Goal: Information Seeking & Learning: Learn about a topic

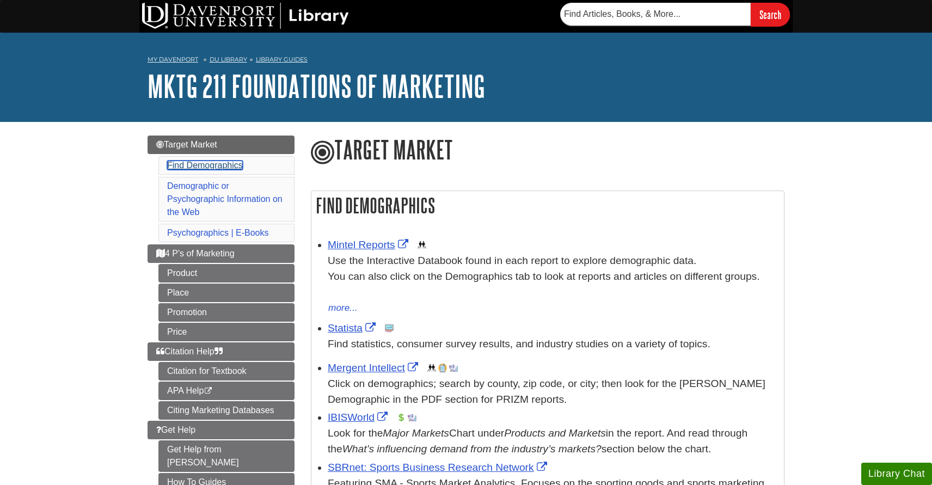
click at [230, 163] on link "Find Demographics" at bounding box center [205, 165] width 76 height 9
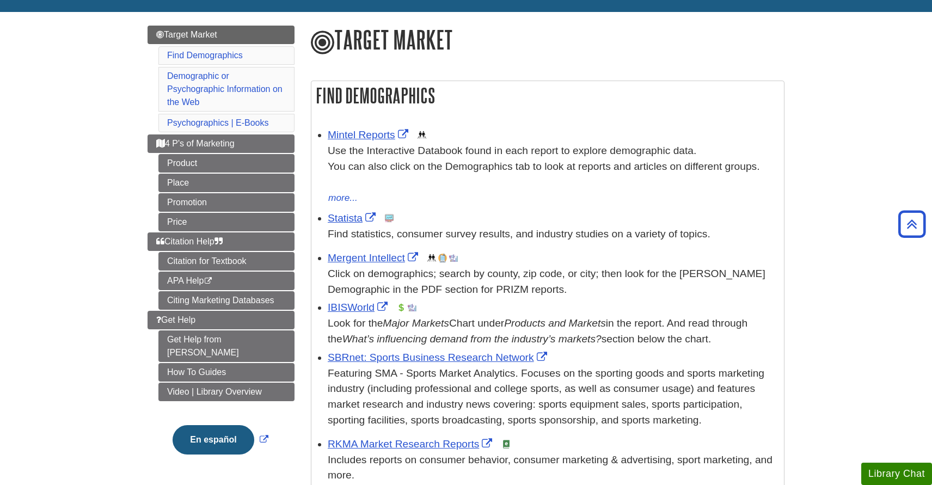
scroll to position [92, 0]
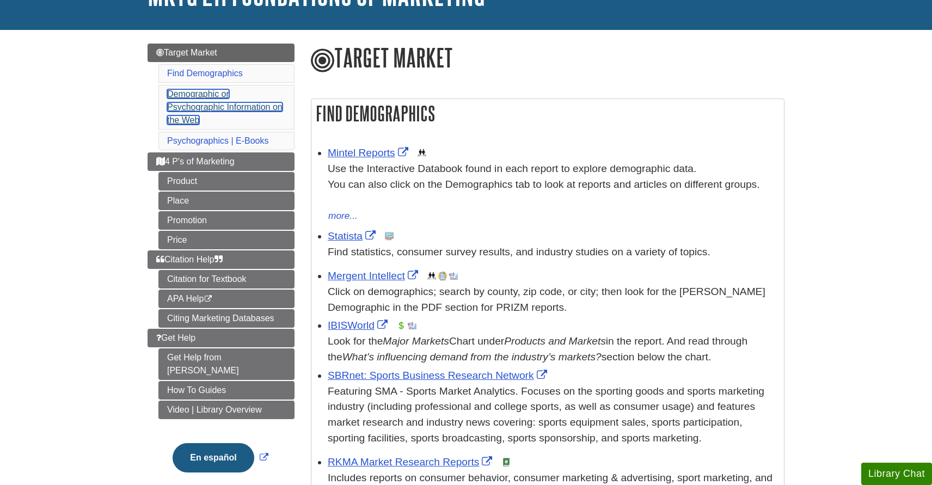
click at [214, 106] on link "Demographic or Psychographic Information on the Web" at bounding box center [224, 106] width 115 height 35
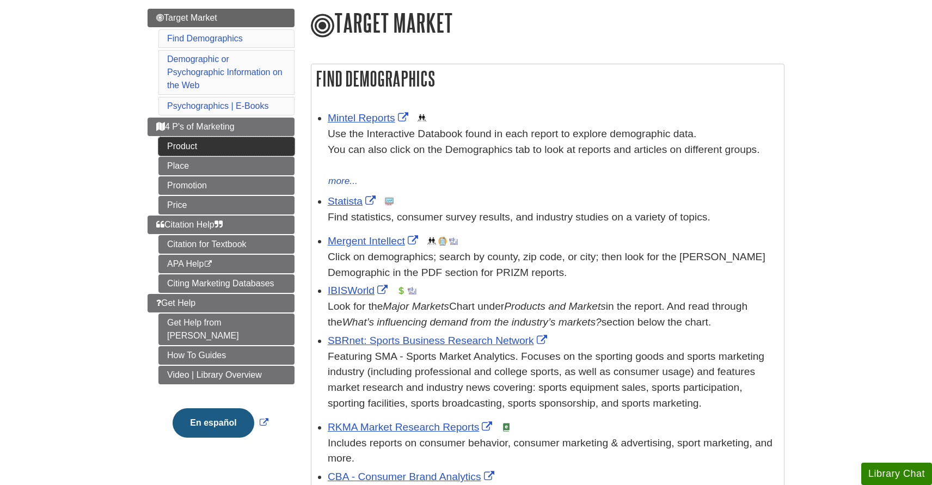
scroll to position [128, 0]
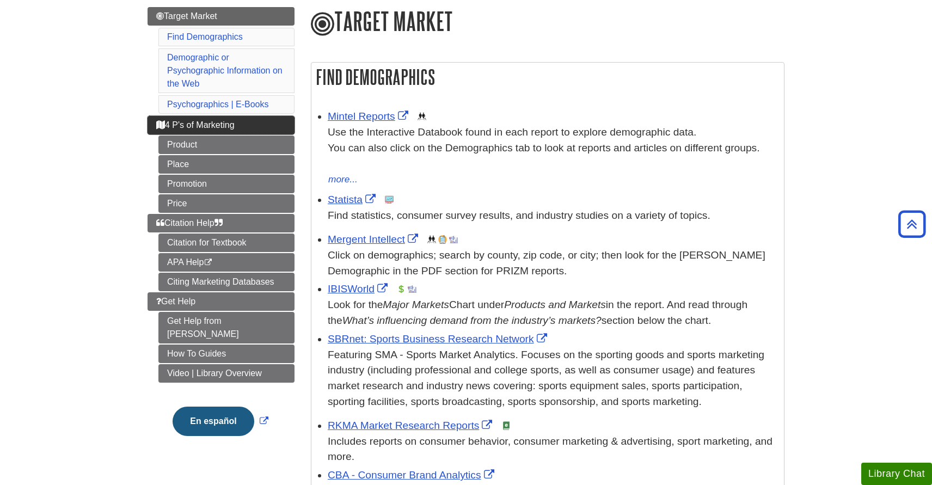
click at [216, 133] on link "4 P's of Marketing" at bounding box center [221, 125] width 147 height 19
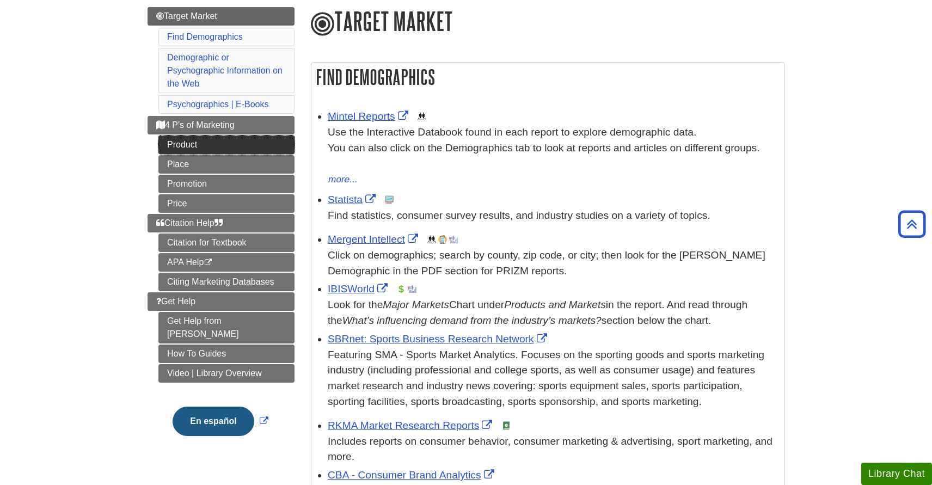
click at [194, 149] on link "Product" at bounding box center [226, 145] width 136 height 19
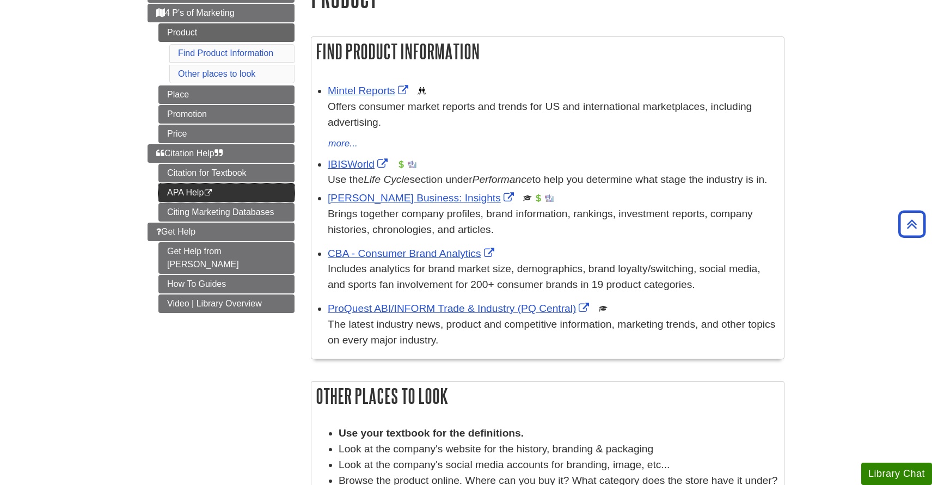
scroll to position [148, 0]
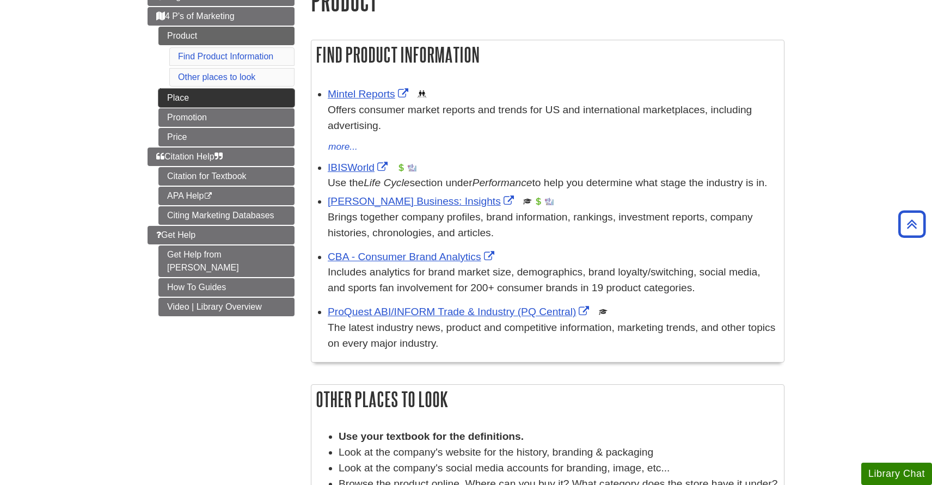
click at [229, 100] on link "Place" at bounding box center [226, 98] width 136 height 19
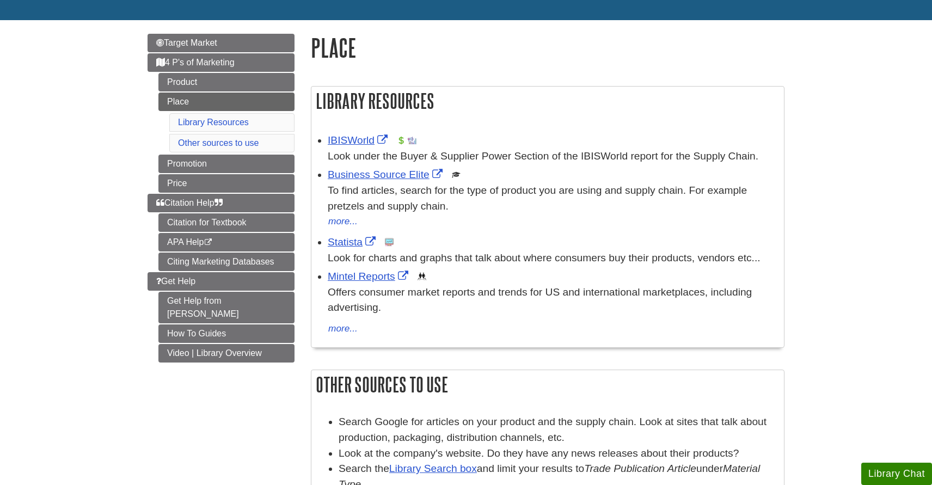
scroll to position [98, 0]
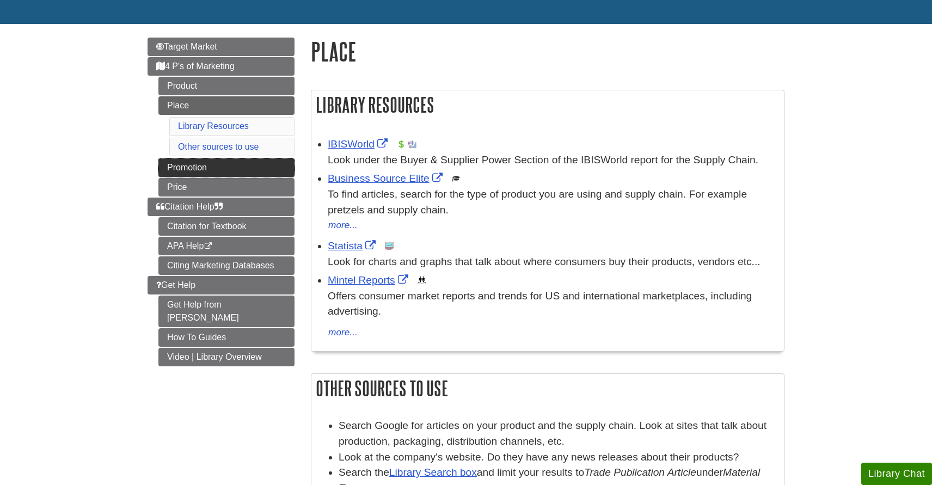
click at [269, 171] on link "Promotion" at bounding box center [226, 167] width 136 height 19
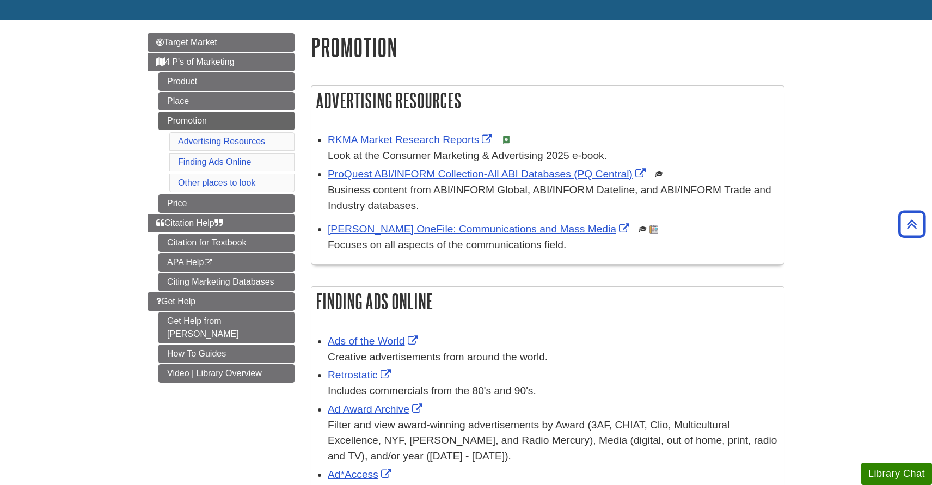
scroll to position [53, 0]
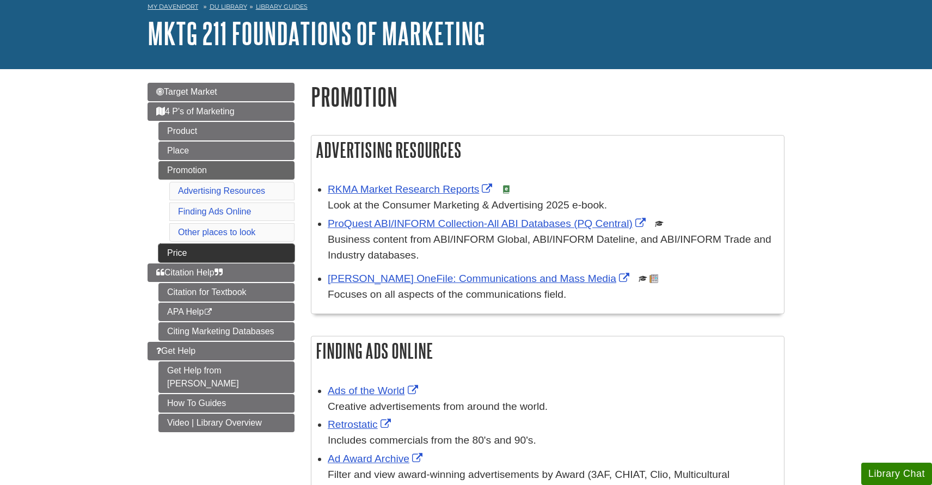
click at [223, 252] on link "Price" at bounding box center [226, 253] width 136 height 19
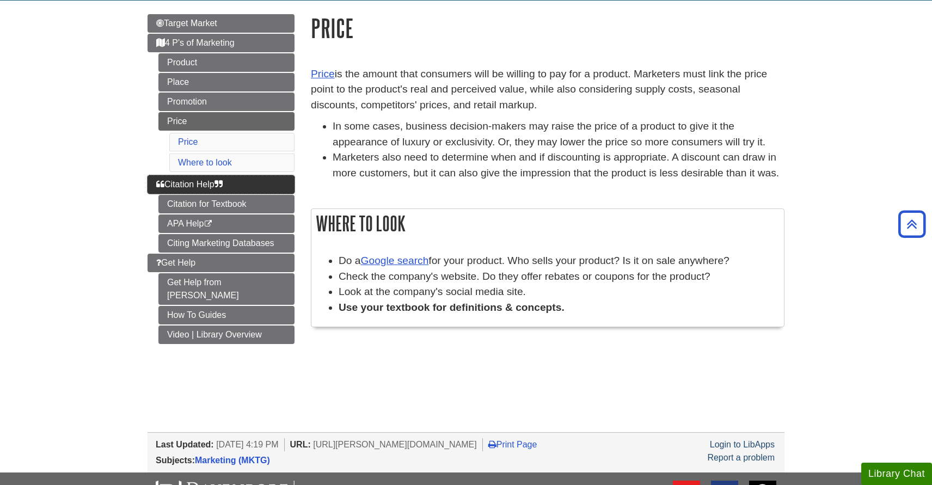
scroll to position [93, 0]
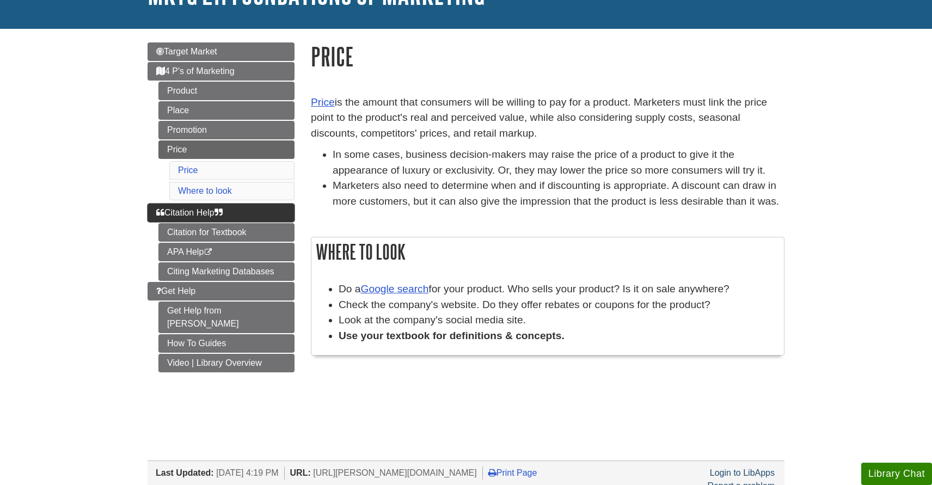
click at [223, 211] on icon "Guide Page Menu" at bounding box center [218, 212] width 8 height 9
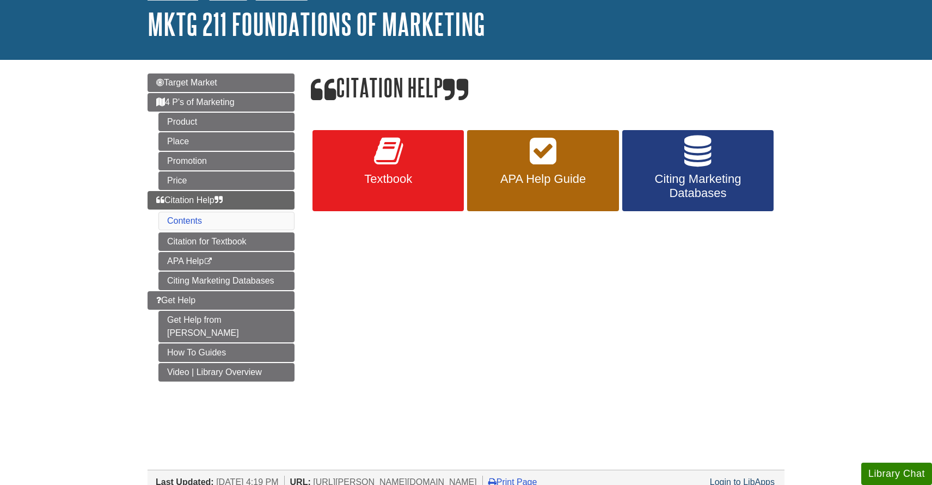
scroll to position [73, 0]
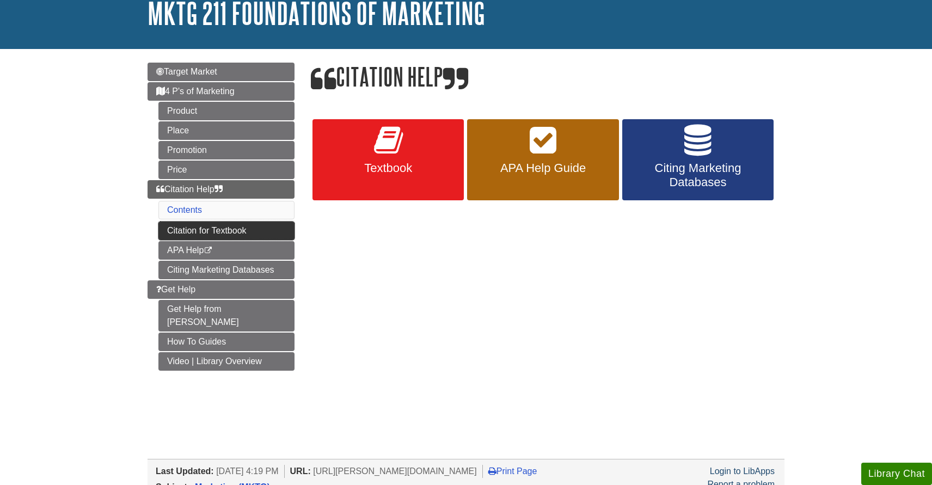
click at [218, 232] on link "Citation for Textbook" at bounding box center [226, 231] width 136 height 19
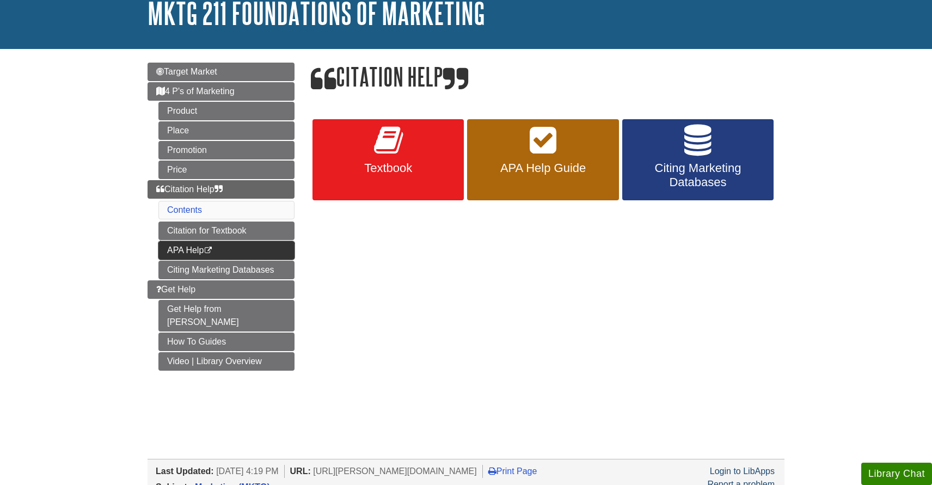
click at [222, 257] on link "APA Help This link opens in a new window" at bounding box center [226, 250] width 136 height 19
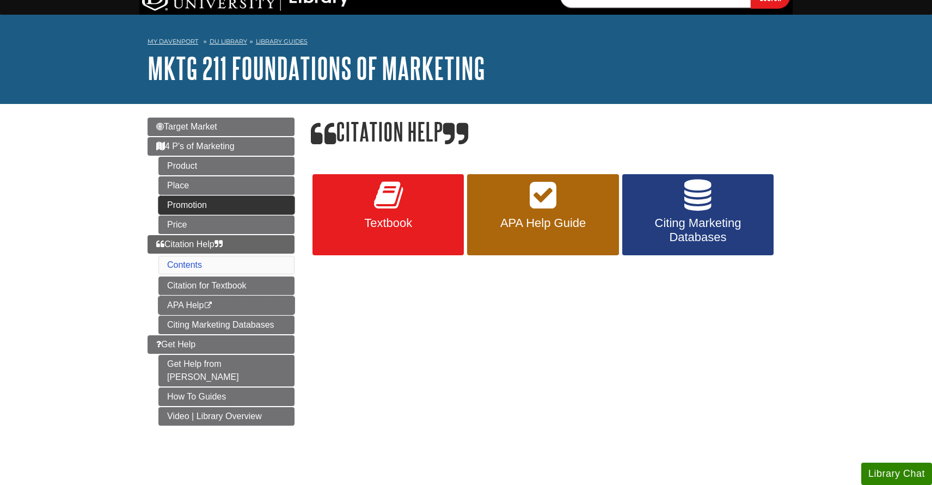
scroll to position [25, 0]
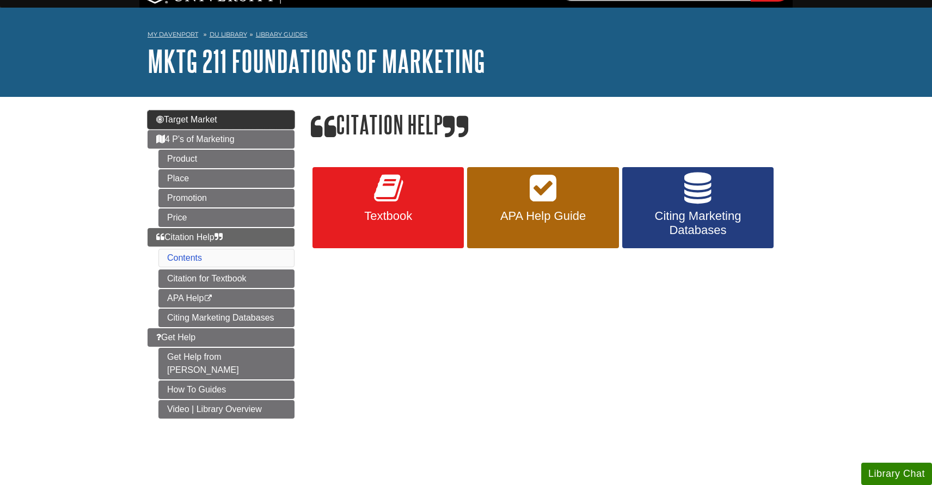
click at [257, 125] on link "Target Market" at bounding box center [221, 119] width 147 height 19
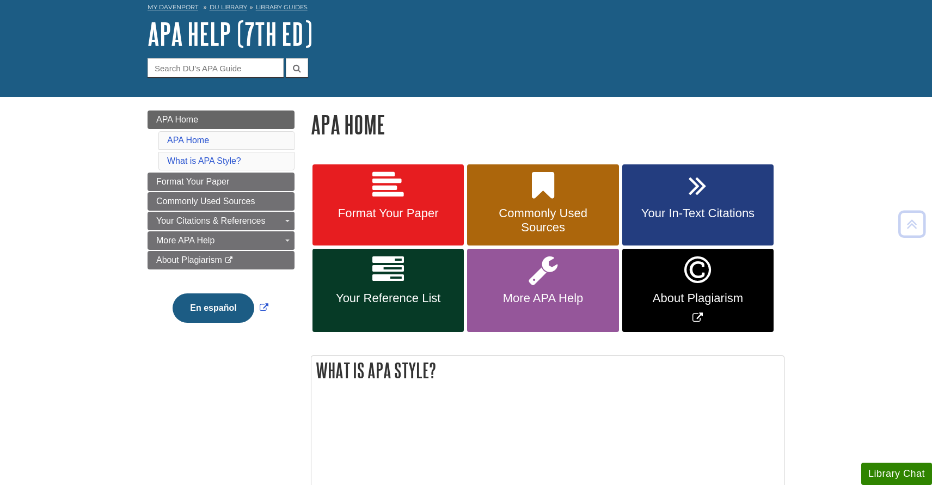
scroll to position [44, 0]
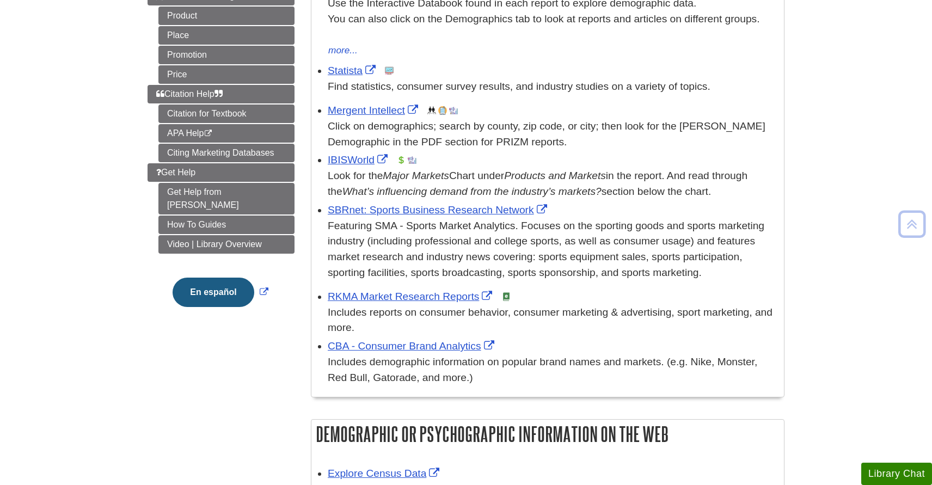
scroll to position [260, 0]
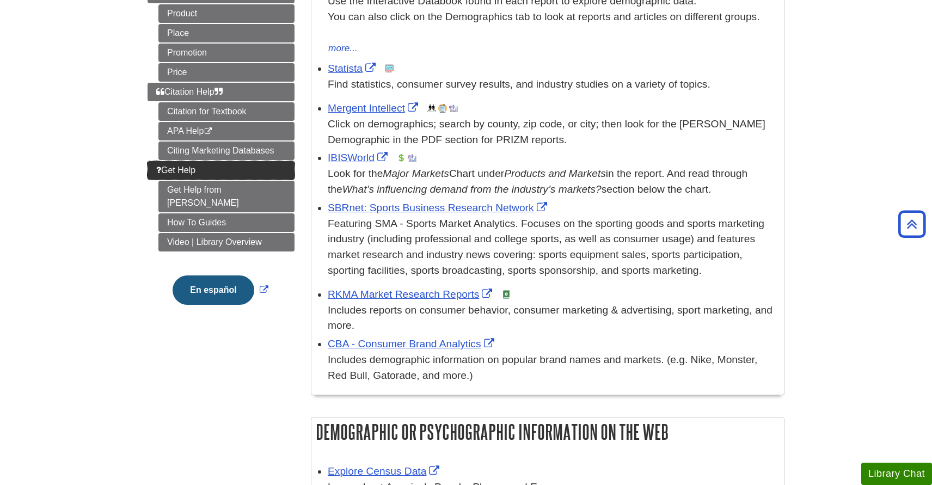
click at [227, 173] on link "Get Help" at bounding box center [221, 170] width 147 height 19
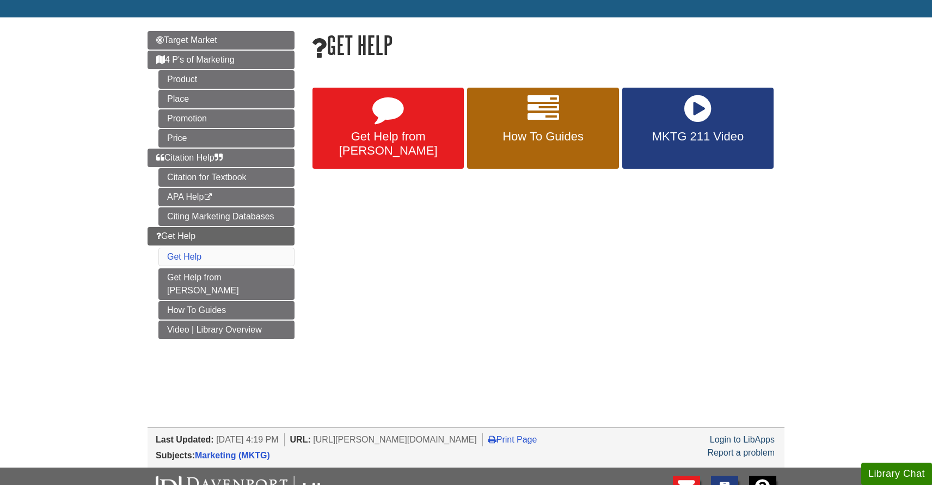
scroll to position [114, 0]
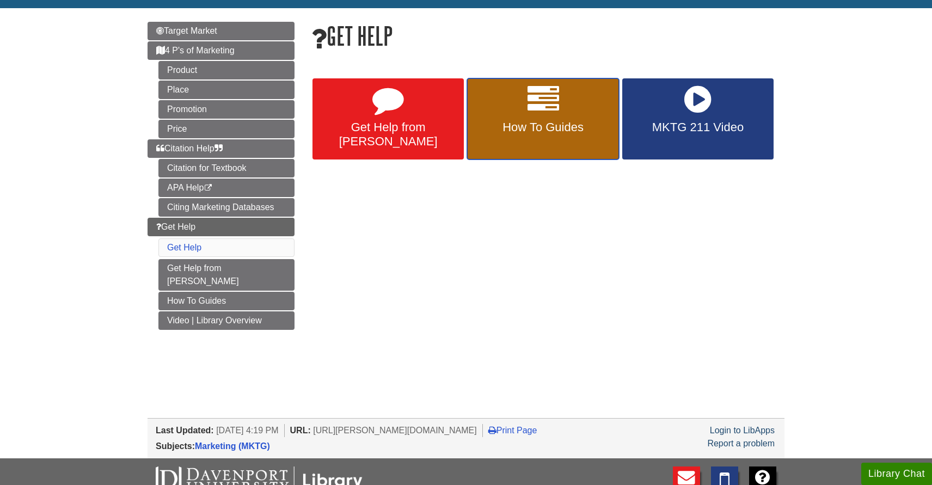
click at [530, 134] on link "How To Guides" at bounding box center [542, 119] width 151 height 82
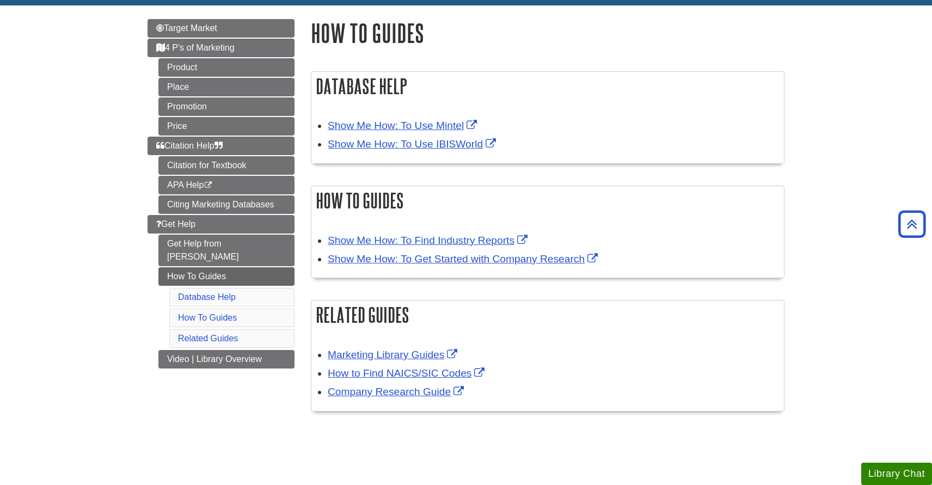
scroll to position [109, 0]
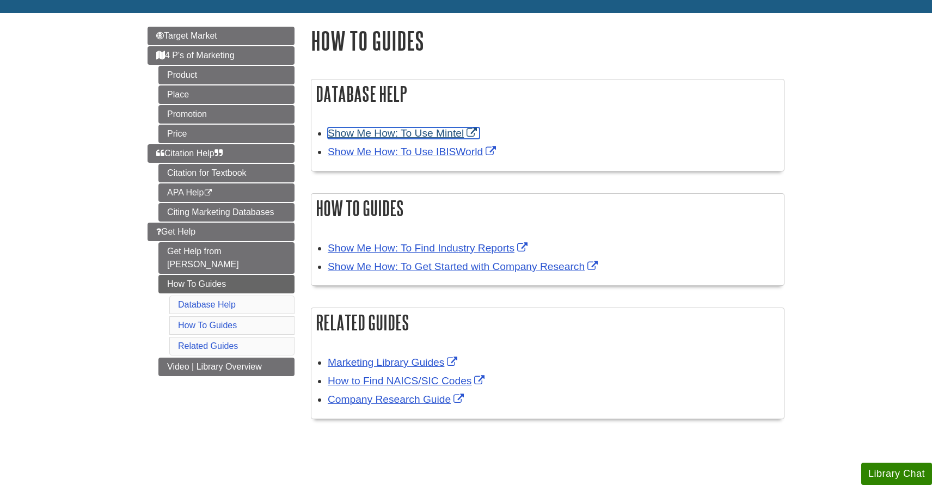
click at [394, 135] on link "Show Me How: To Use Mintel" at bounding box center [404, 132] width 152 height 11
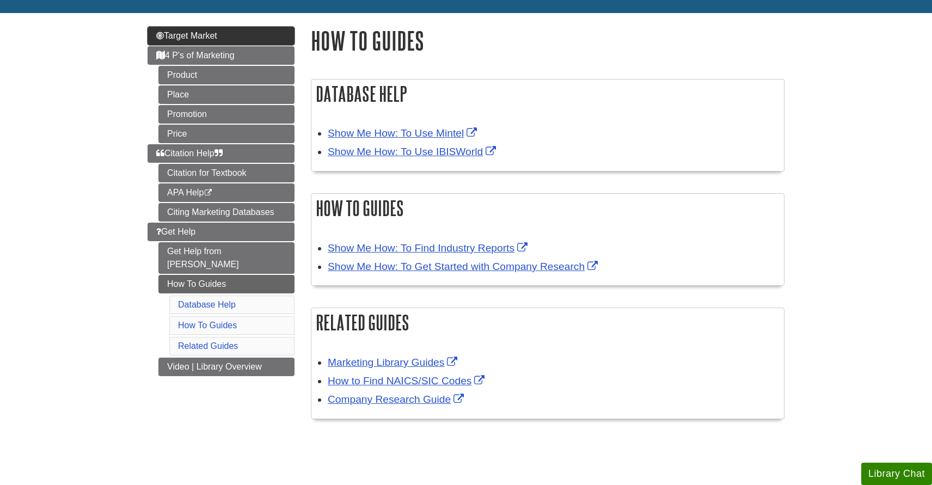
click at [263, 44] on link "Target Market" at bounding box center [221, 36] width 147 height 19
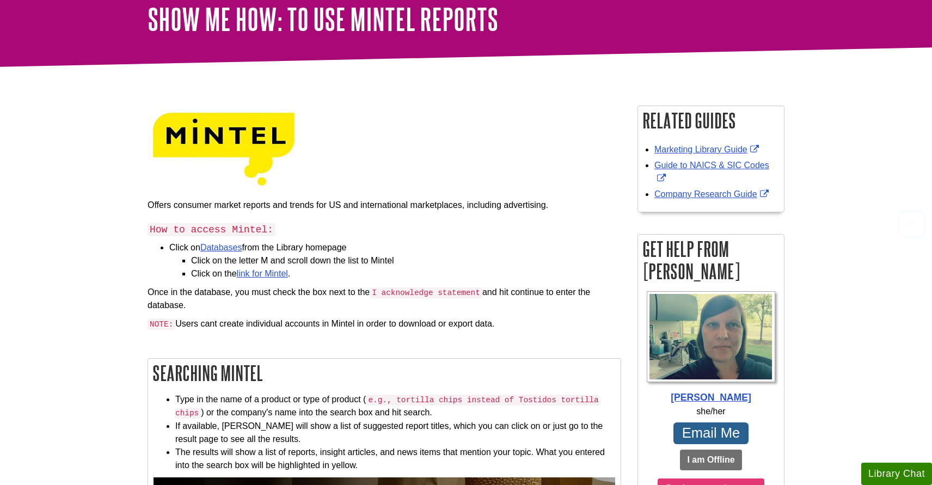
scroll to position [68, 0]
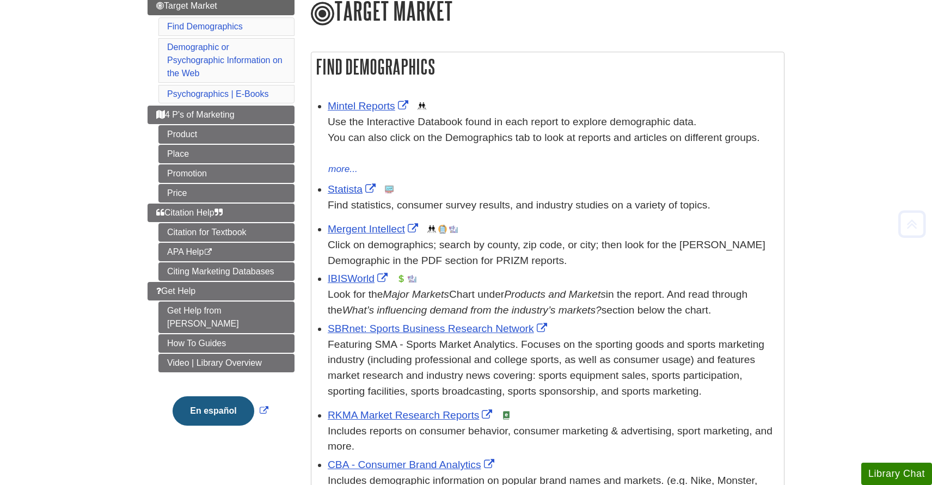
scroll to position [154, 0]
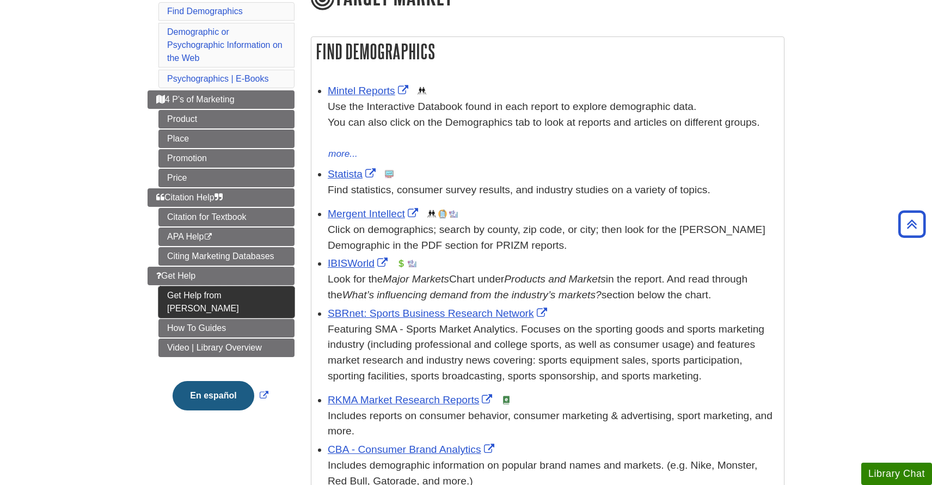
click at [222, 301] on link "Get Help from [PERSON_NAME]" at bounding box center [226, 302] width 136 height 32
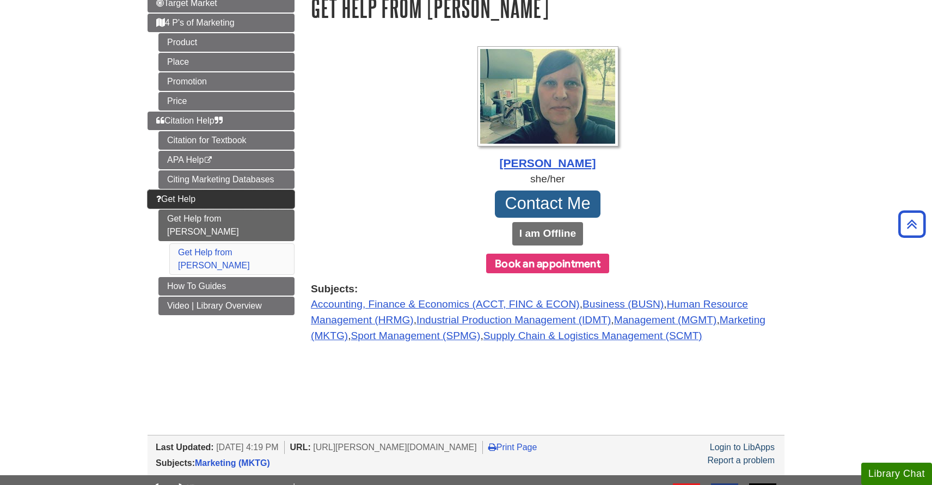
scroll to position [149, 0]
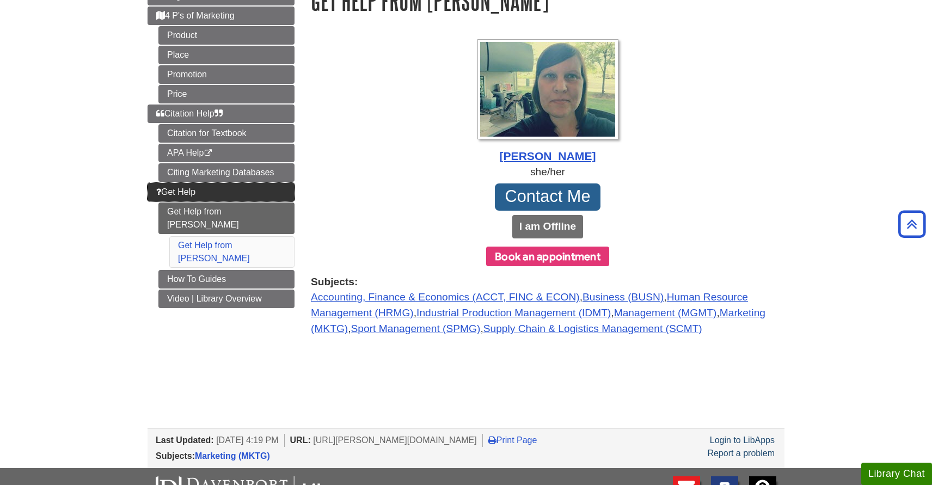
click at [239, 195] on link "Get Help" at bounding box center [221, 192] width 147 height 19
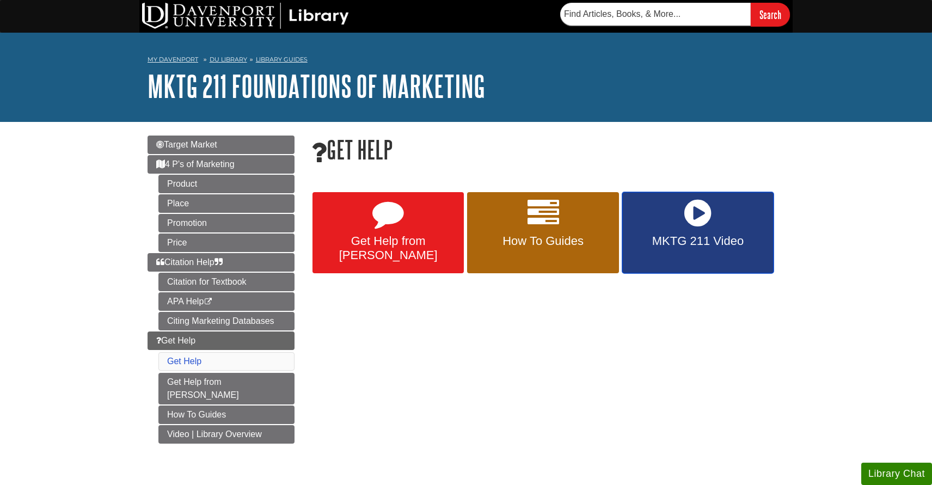
click at [666, 223] on link "MKTG 211 Video" at bounding box center [697, 233] width 151 height 82
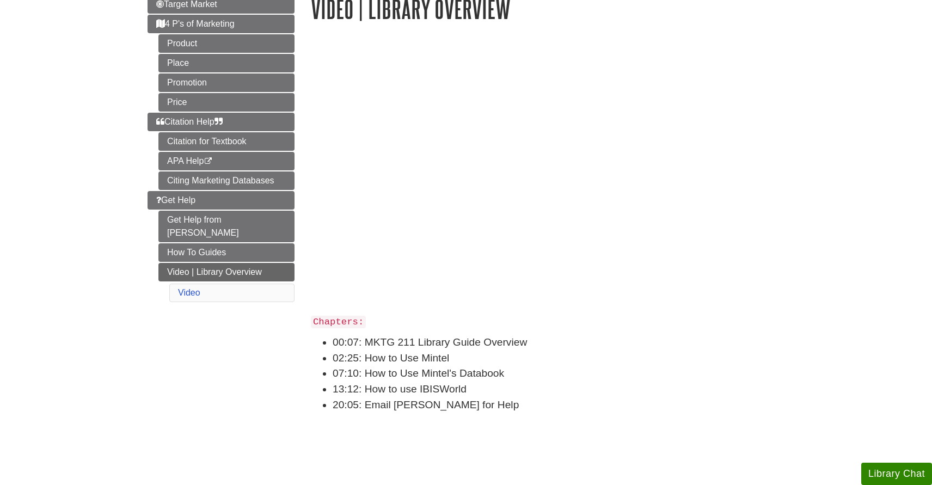
scroll to position [162, 0]
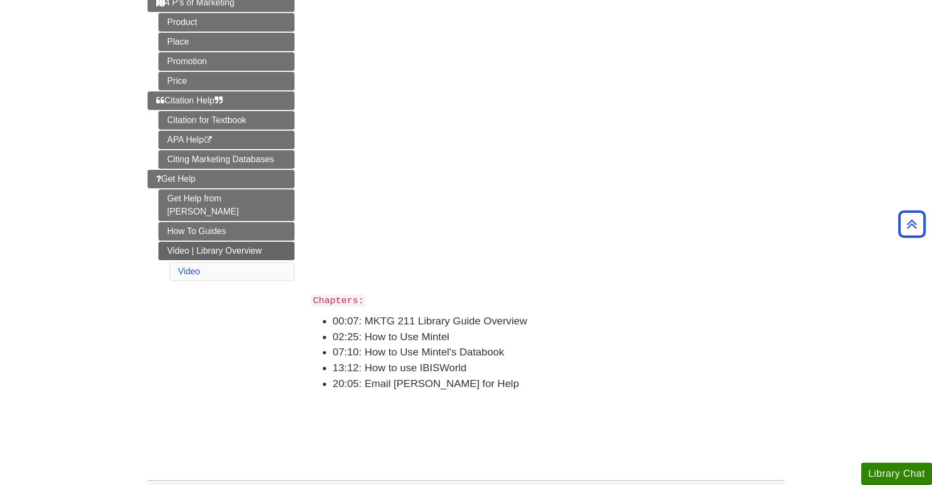
click at [825, 210] on body "Skip to Main Content Search My [PERSON_NAME] DU Library Library Guides MKTG 211…" at bounding box center [466, 273] width 932 height 871
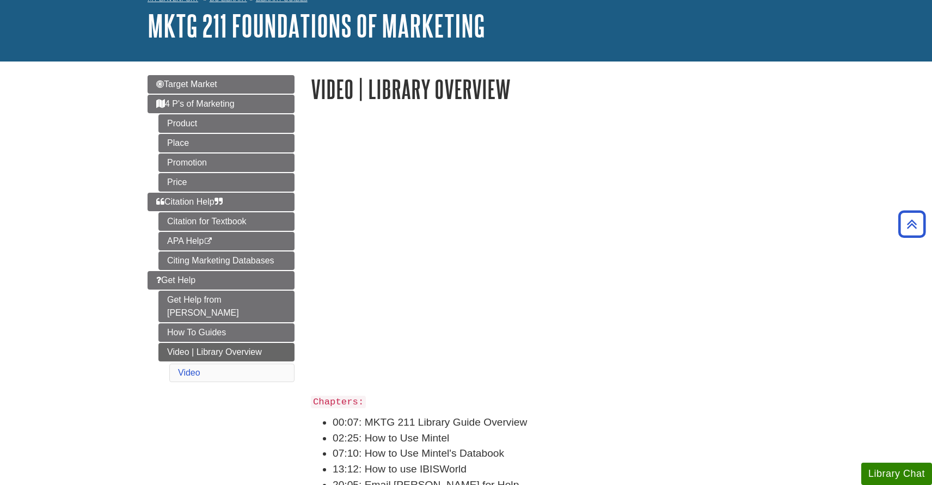
scroll to position [0, 0]
